Goal: Transaction & Acquisition: Subscribe to service/newsletter

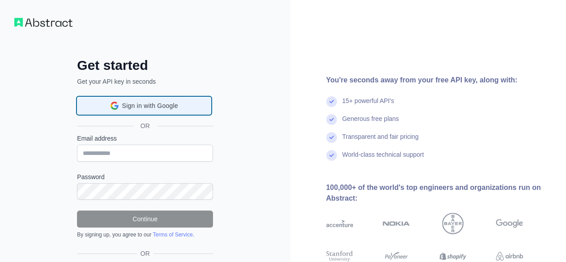
click at [188, 109] on div "Sign in with Google Sign in with Google. Opens in new tab" at bounding box center [144, 105] width 123 height 17
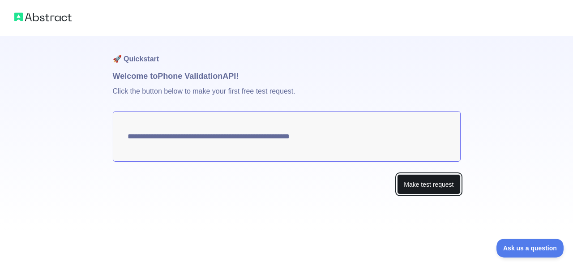
click at [418, 188] on button "Make test request" at bounding box center [428, 184] width 63 height 20
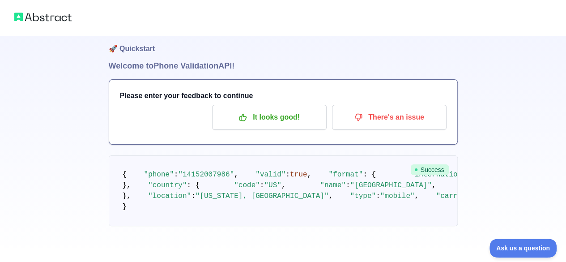
scroll to position [94, 0]
click at [431, 164] on span "Success" at bounding box center [430, 169] width 38 height 11
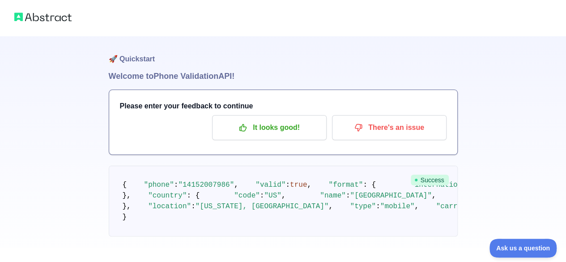
click at [114, 56] on h1 "🚀 Quickstart" at bounding box center [283, 53] width 349 height 34
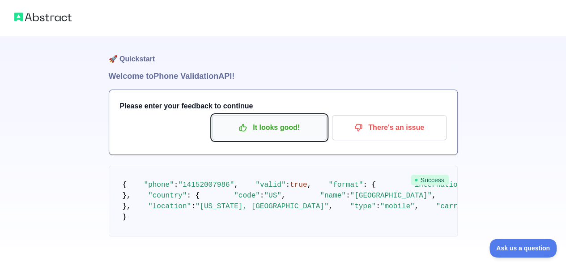
click at [281, 123] on p "It looks good!" at bounding box center [269, 127] width 101 height 15
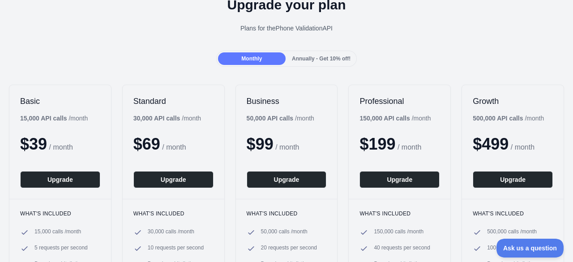
scroll to position [90, 0]
